Goal: Task Accomplishment & Management: Manage account settings

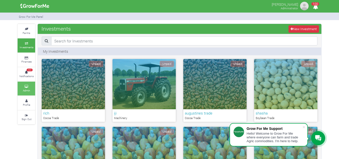
click at [27, 91] on small "Admin" at bounding box center [26, 91] width 7 height 4
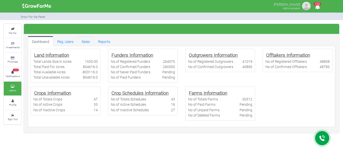
click at [92, 43] on link "Sales" at bounding box center [86, 41] width 16 height 10
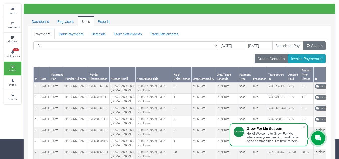
scroll to position [21, 0]
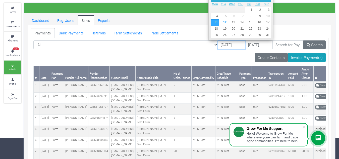
click at [218, 45] on input "[DATE]" at bounding box center [232, 44] width 28 height 9
type input "[DATE]"
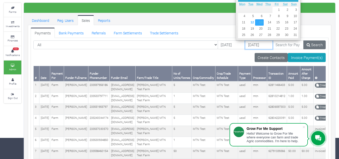
click at [245, 45] on input "[DATE]" at bounding box center [259, 44] width 28 height 9
type input "[DATE]"
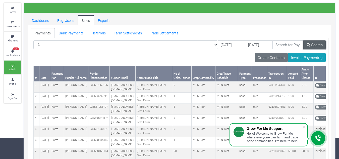
click at [307, 44] on icon at bounding box center [309, 45] width 4 height 4
